Goal: Check status: Check status

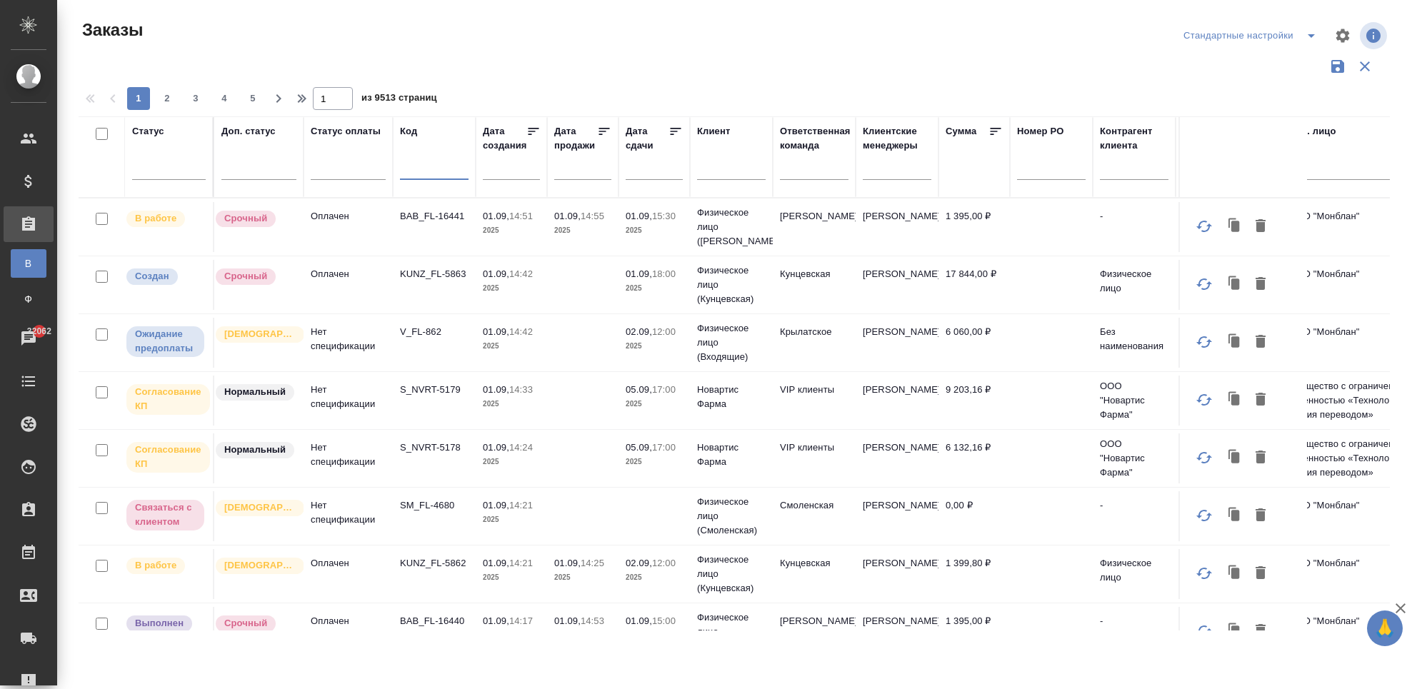
click at [421, 174] on input "text" at bounding box center [434, 171] width 69 height 18
paste input "C3_FL-5968"
type input "C3_FL-5968"
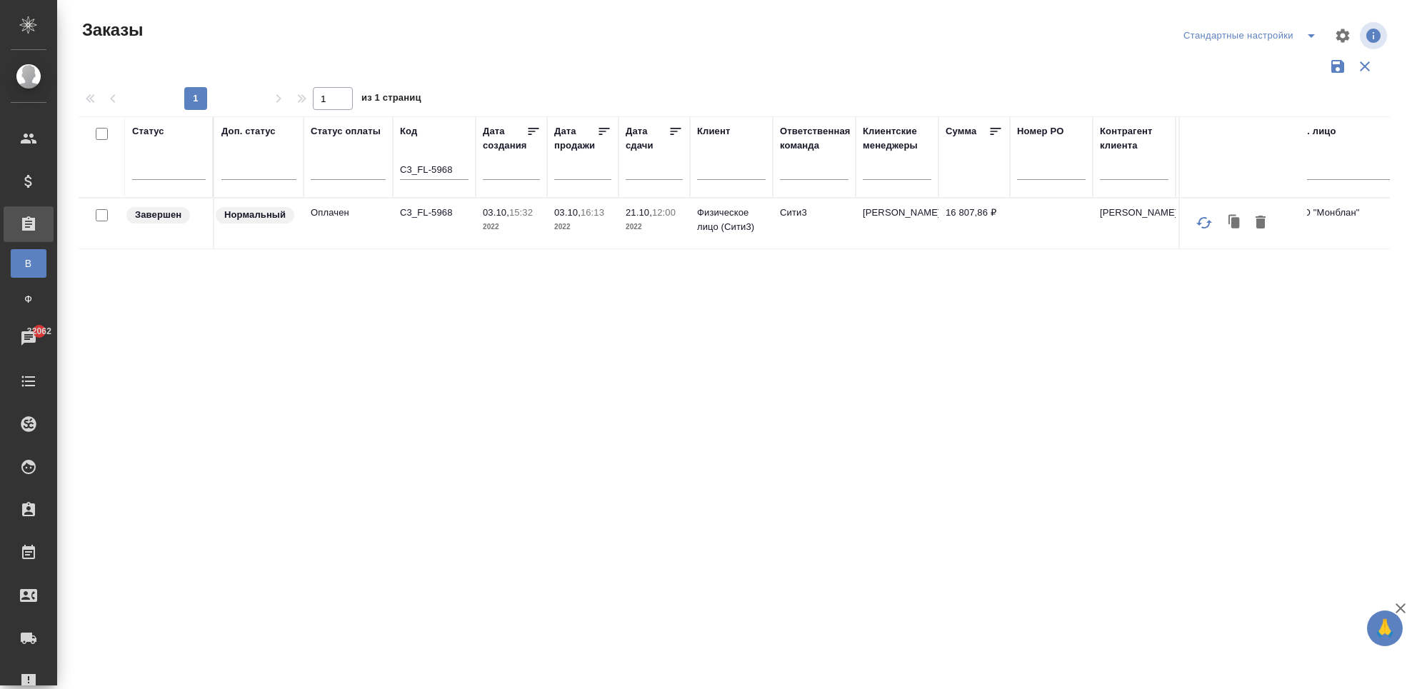
click at [426, 245] on td "C3_FL-5968" at bounding box center [434, 224] width 83 height 50
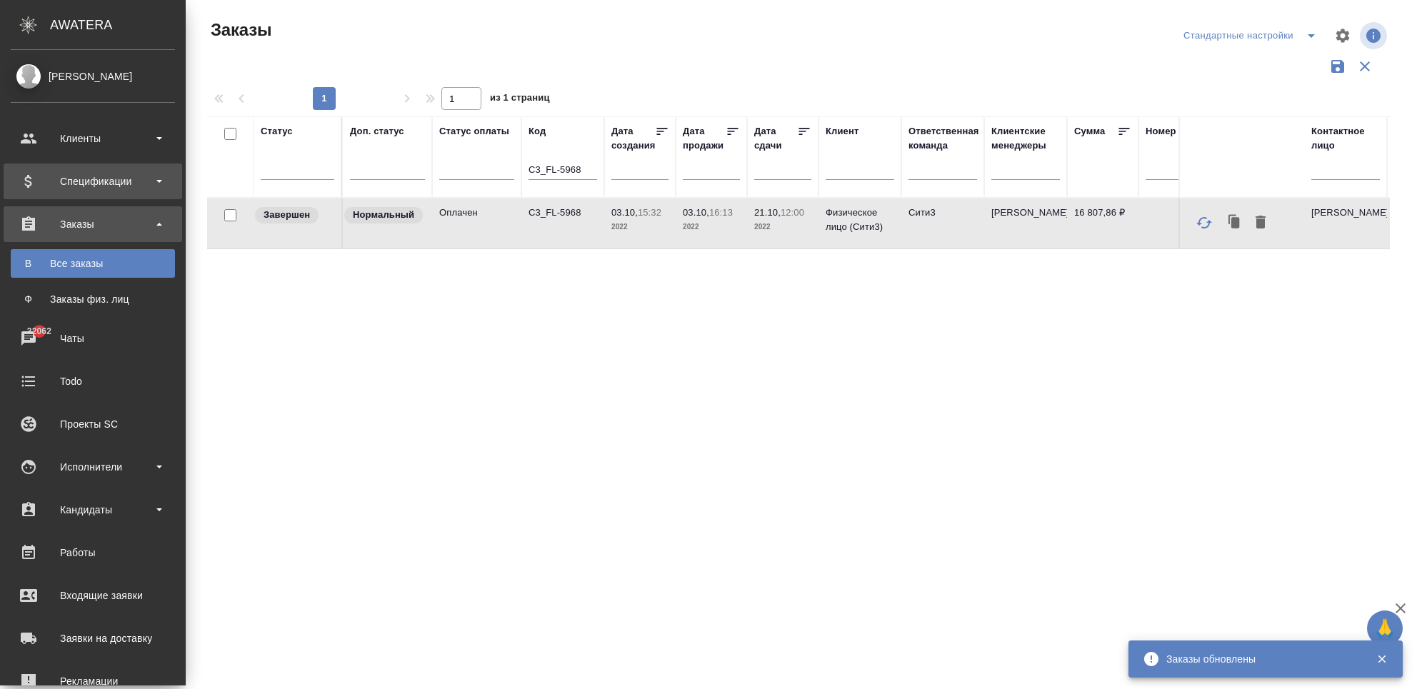
click at [108, 180] on div "Спецификации" at bounding box center [93, 181] width 164 height 21
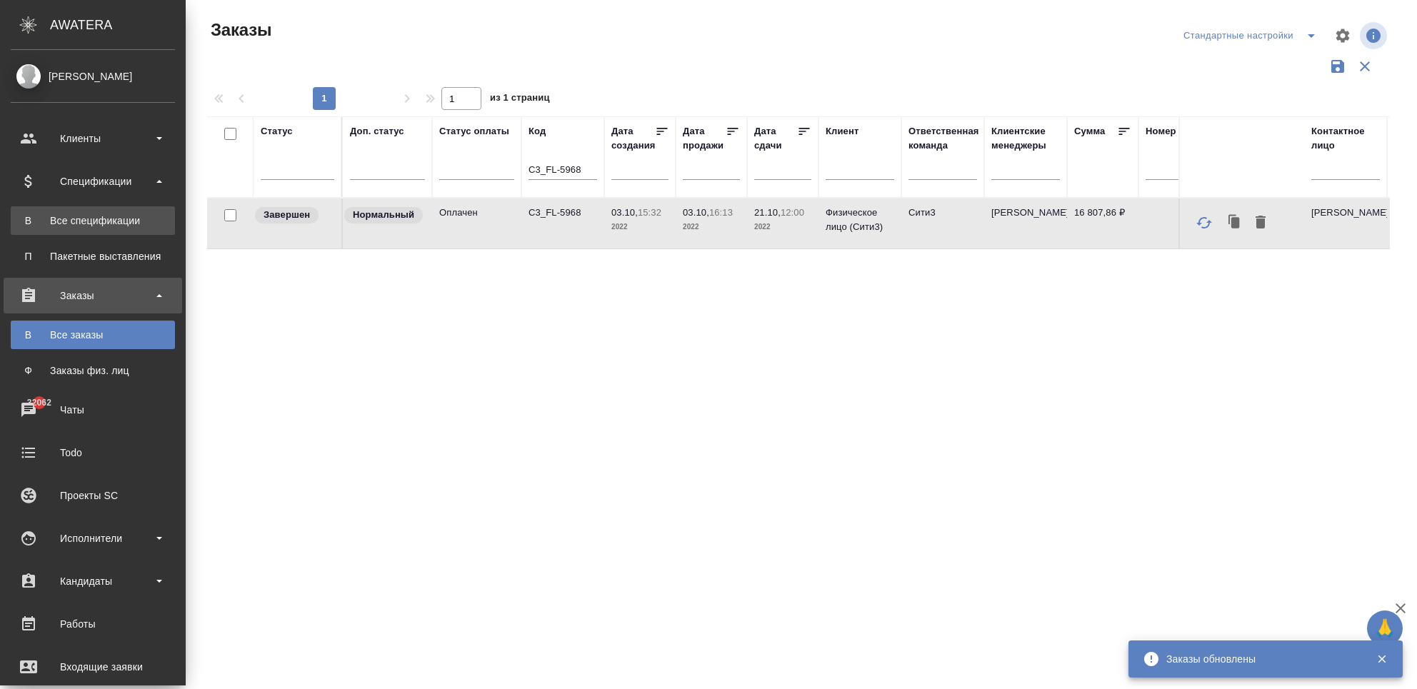
click at [104, 228] on link "В Все спецификации" at bounding box center [93, 220] width 164 height 29
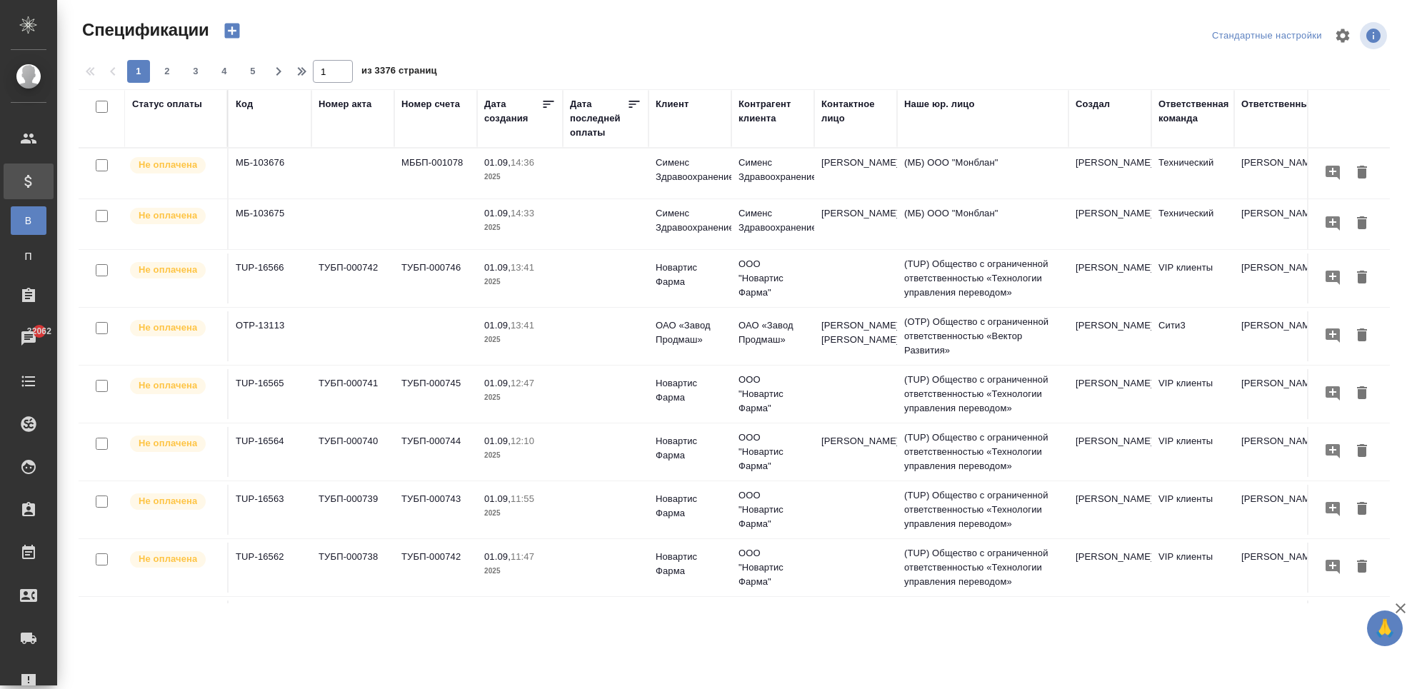
click at [411, 178] on td "МББП-001078" at bounding box center [435, 174] width 83 height 50
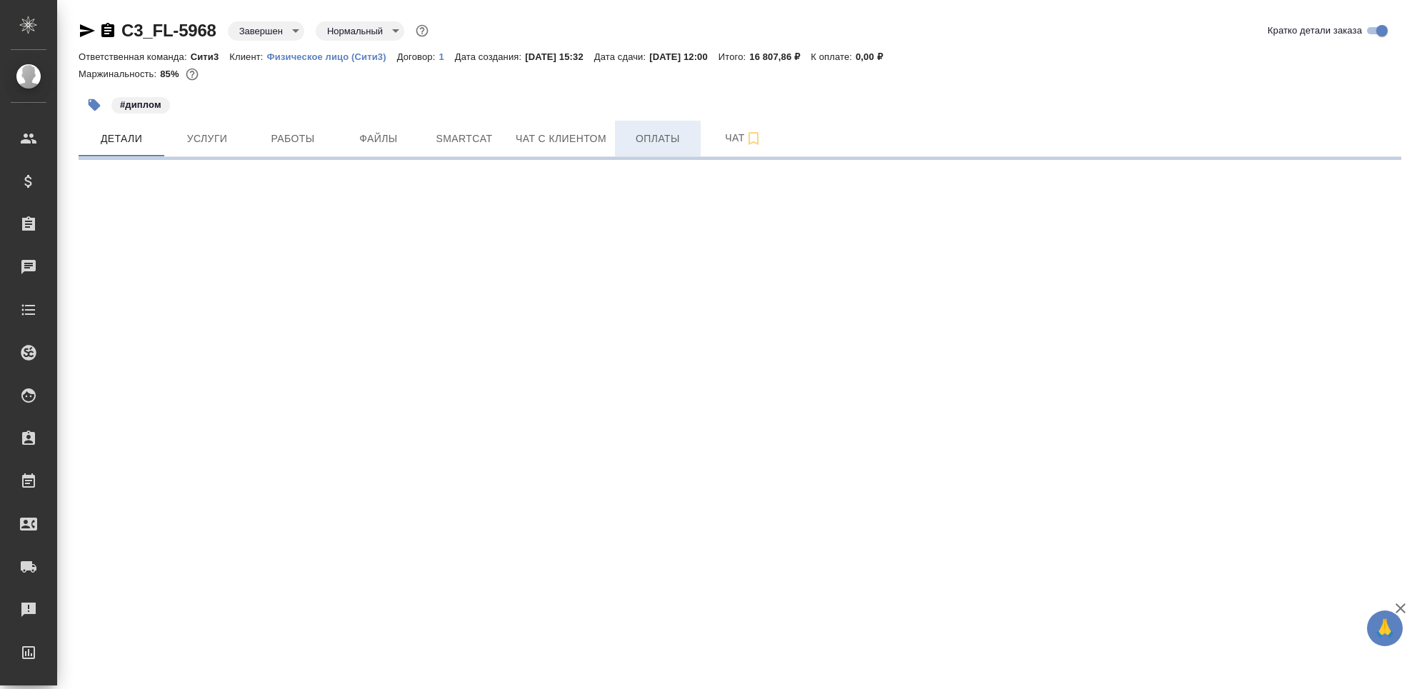
click at [651, 136] on span "Оплаты" at bounding box center [657, 139] width 69 height 18
select select "RU"
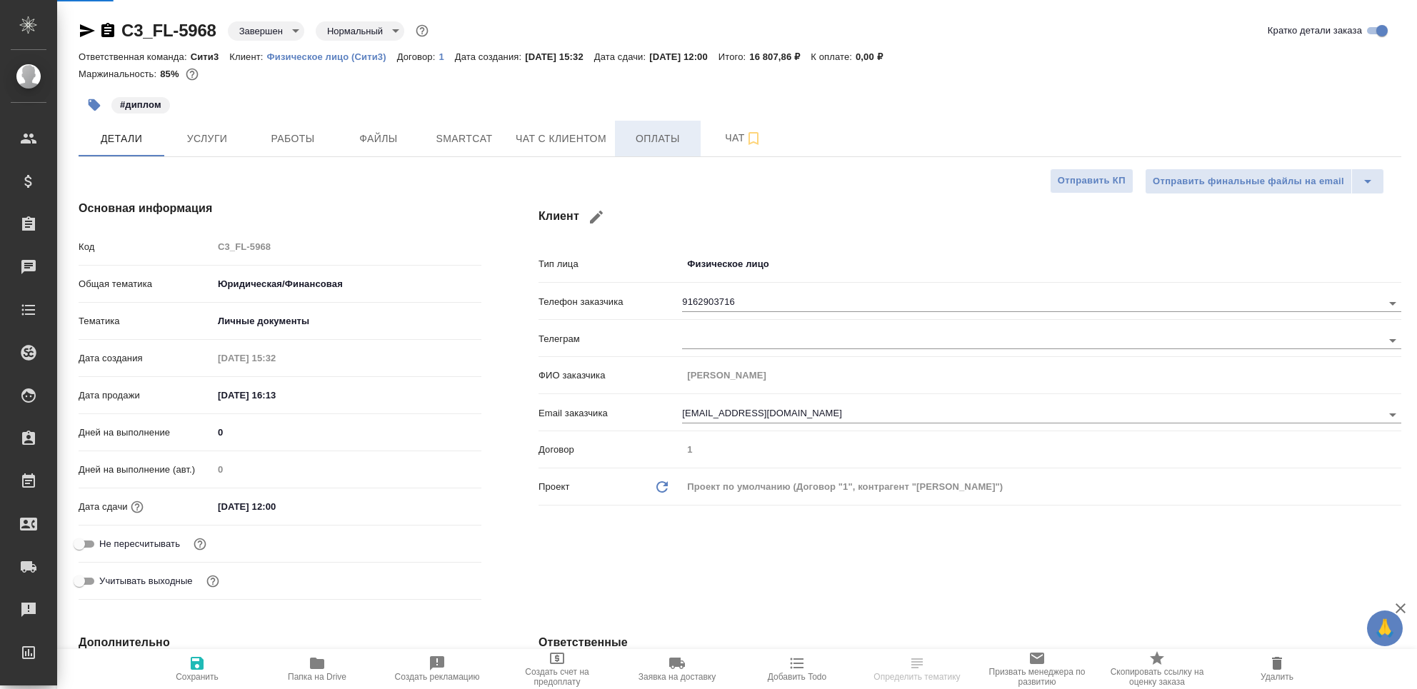
type textarea "x"
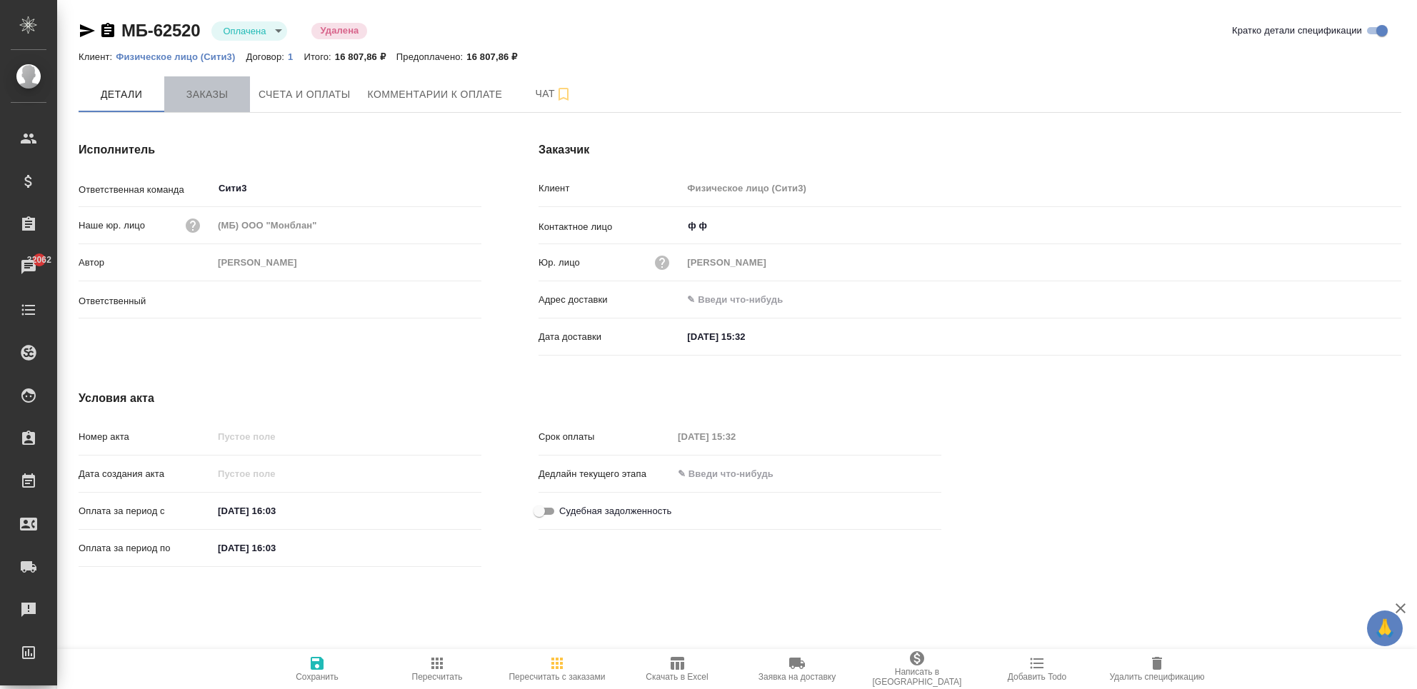
click at [218, 100] on span "Заказы" at bounding box center [207, 95] width 69 height 18
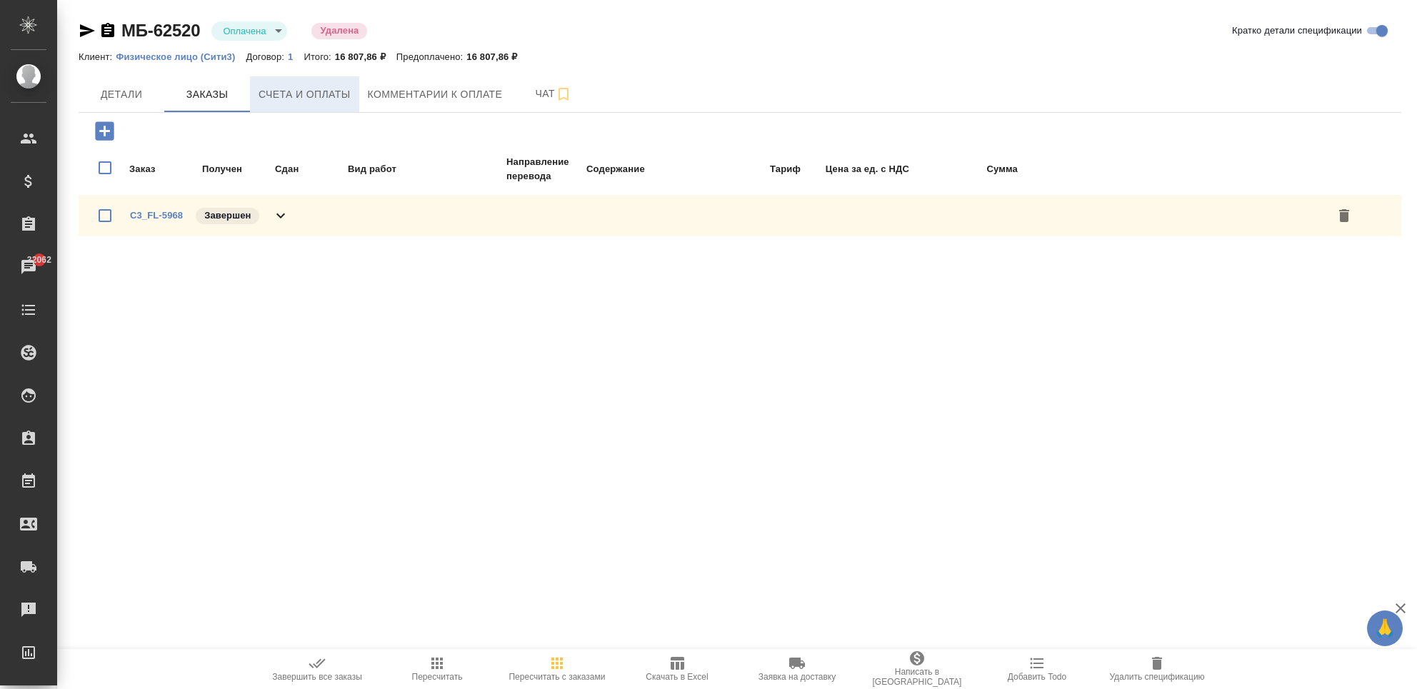
click at [311, 101] on span "Счета и оплаты" at bounding box center [304, 95] width 92 height 18
